Goal: Task Accomplishment & Management: Manage account settings

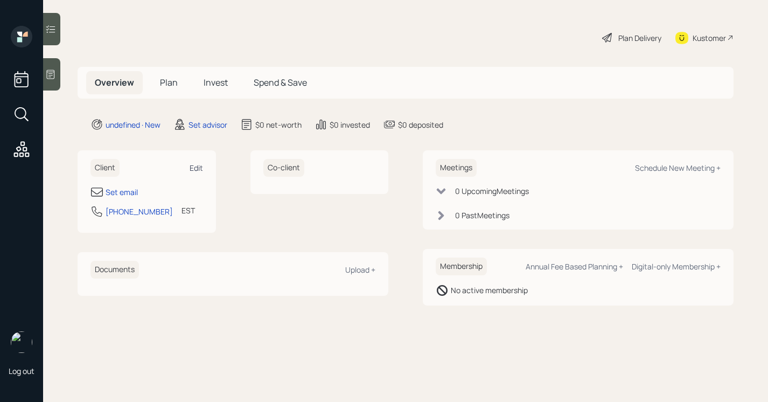
click at [194, 171] on div "Edit" at bounding box center [196, 168] width 13 height 10
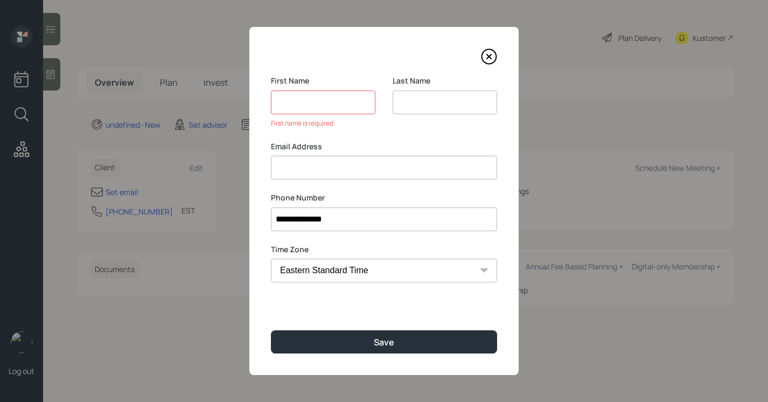
click at [425, 110] on input at bounding box center [445, 102] width 104 height 24
click at [306, 104] on input at bounding box center [323, 102] width 104 height 24
type input "[PERSON_NAME]"
click at [323, 187] on div "**********" at bounding box center [383, 201] width 269 height 348
click at [327, 183] on div "**********" at bounding box center [383, 201] width 269 height 348
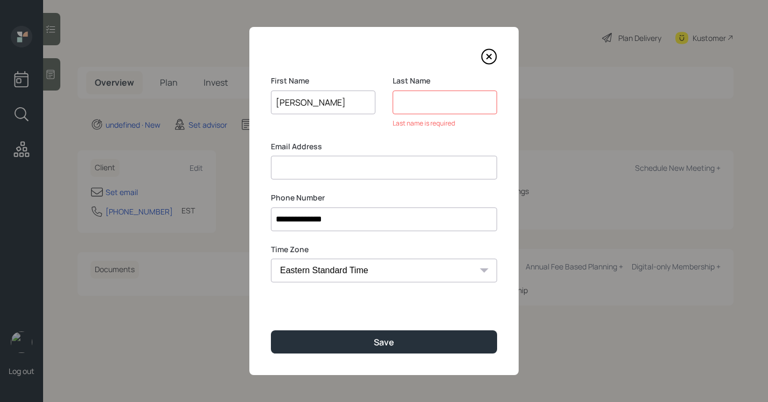
click at [331, 173] on input at bounding box center [384, 168] width 226 height 24
click at [422, 104] on input at bounding box center [445, 102] width 104 height 24
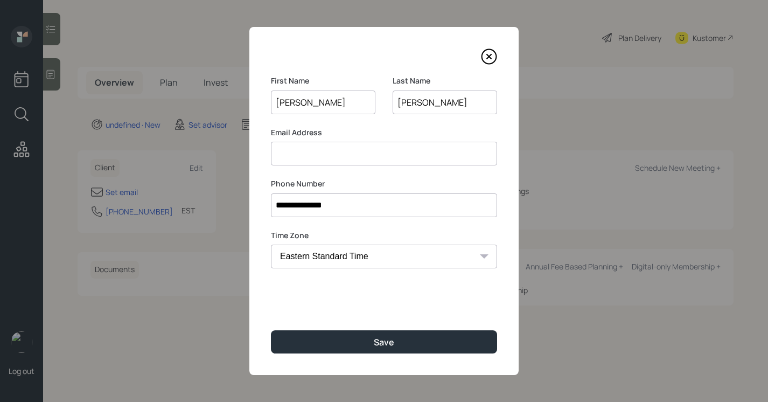
type input "[PERSON_NAME]"
click at [295, 161] on input at bounding box center [384, 154] width 226 height 24
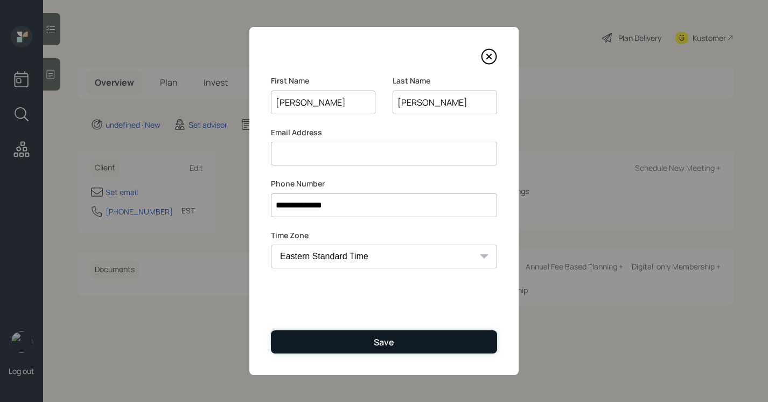
click at [342, 346] on button "Save" at bounding box center [384, 341] width 226 height 23
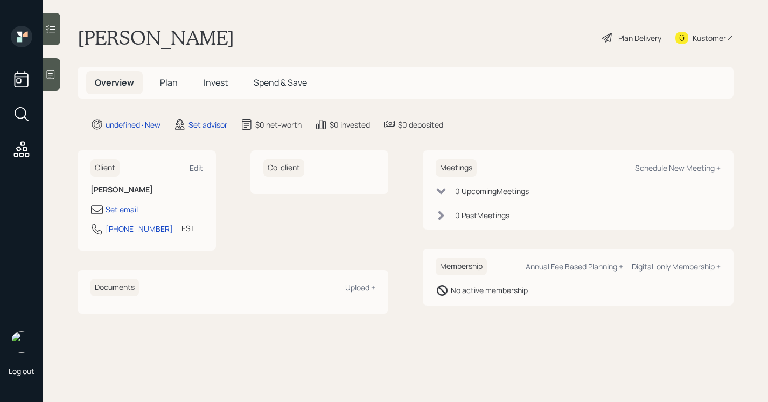
click at [54, 70] on icon at bounding box center [51, 74] width 8 height 9
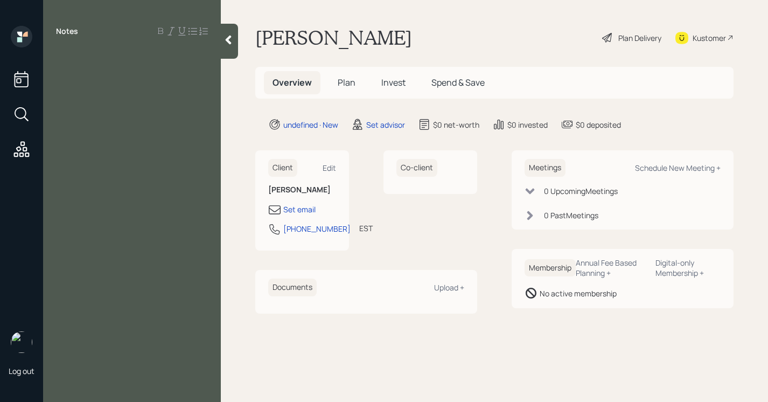
click at [231, 47] on div at bounding box center [229, 41] width 17 height 35
